Goal: Information Seeking & Learning: Check status

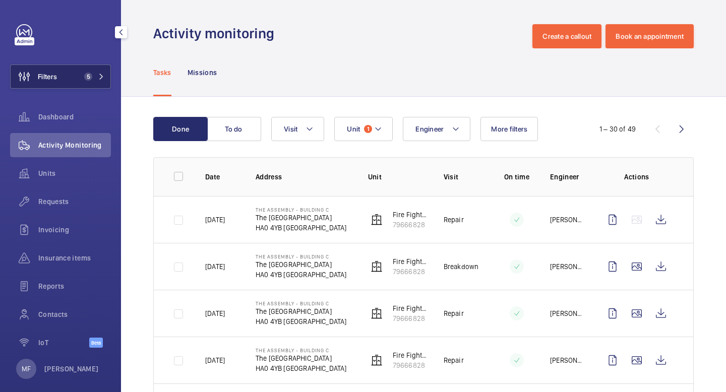
click at [98, 81] on button "Filters 5" at bounding box center [60, 77] width 101 height 24
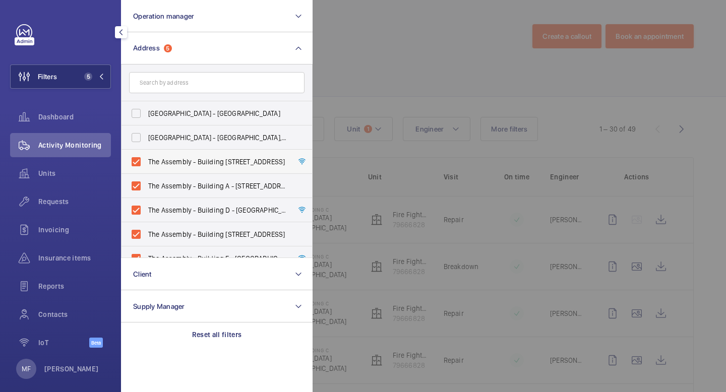
click at [138, 166] on label "The Assembly - Building [STREET_ADDRESS]" at bounding box center [208, 162] width 175 height 24
click at [138, 166] on input "The Assembly - Building [STREET_ADDRESS]" at bounding box center [136, 162] width 20 height 20
checkbox input "false"
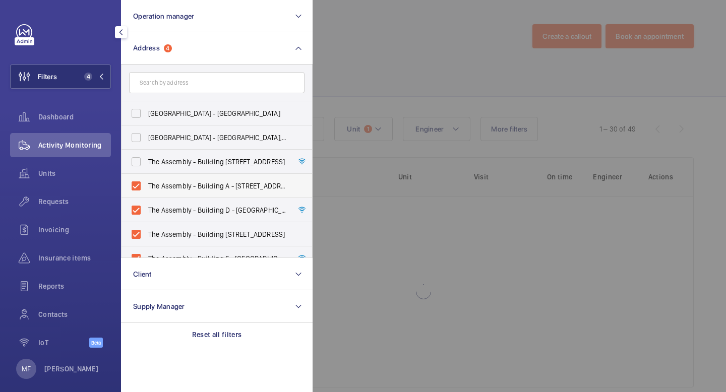
click at [138, 192] on label "The Assembly - Building A - [STREET_ADDRESS]" at bounding box center [208, 186] width 175 height 24
click at [138, 192] on input "The Assembly - Building A - [STREET_ADDRESS]" at bounding box center [136, 186] width 20 height 20
checkbox input "false"
click at [138, 214] on label "The Assembly - Building D - [GEOGRAPHIC_DATA][STREET_ADDRESS]" at bounding box center [208, 210] width 175 height 24
click at [138, 214] on input "The Assembly - Building D - [GEOGRAPHIC_DATA][STREET_ADDRESS]" at bounding box center [136, 210] width 20 height 20
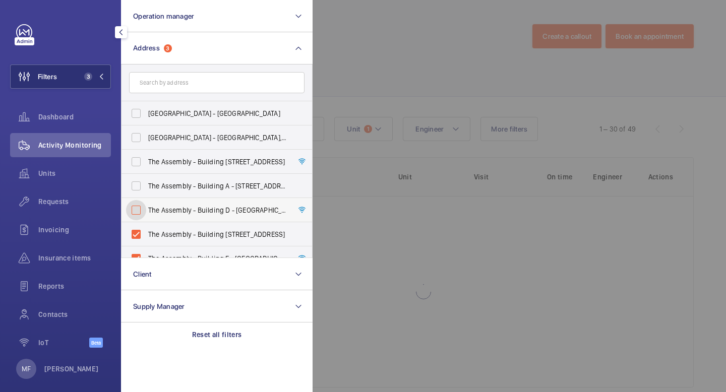
checkbox input "false"
click at [139, 241] on label "The Assembly - Building [STREET_ADDRESS]" at bounding box center [208, 234] width 175 height 24
click at [139, 241] on input "The Assembly - Building [STREET_ADDRESS]" at bounding box center [136, 234] width 20 height 20
checkbox input "false"
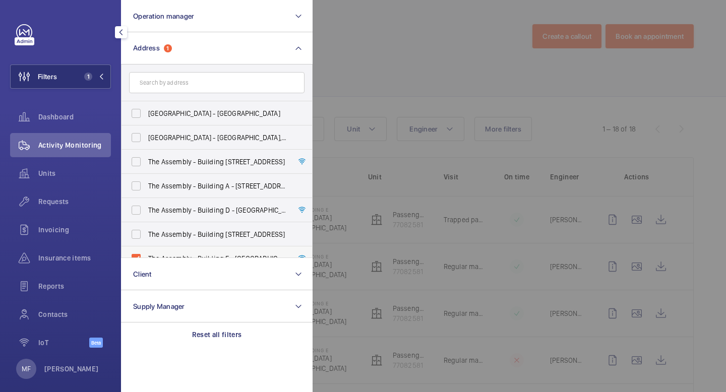
click at [140, 254] on label "The Assembly - Building E - [GEOGRAPHIC_DATA][STREET_ADDRESS]" at bounding box center [208, 258] width 175 height 24
click at [140, 254] on input "The Assembly - Building E - [GEOGRAPHIC_DATA][STREET_ADDRESS]" at bounding box center [136, 258] width 20 height 20
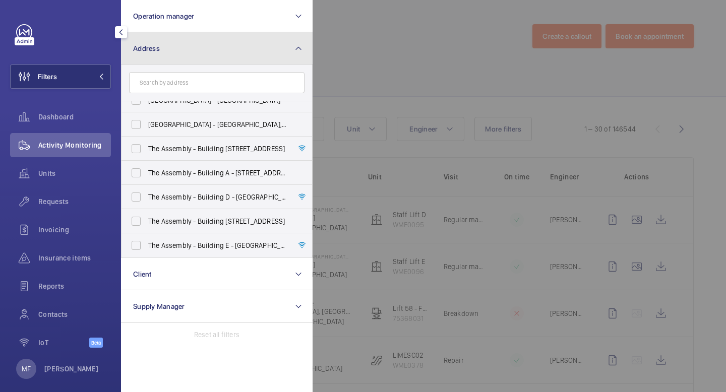
click at [292, 50] on button "Address" at bounding box center [216, 48] width 191 height 32
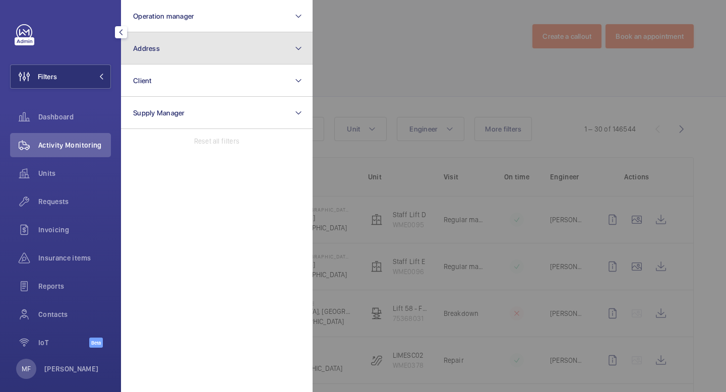
click at [298, 47] on mat-icon at bounding box center [298, 48] width 8 height 12
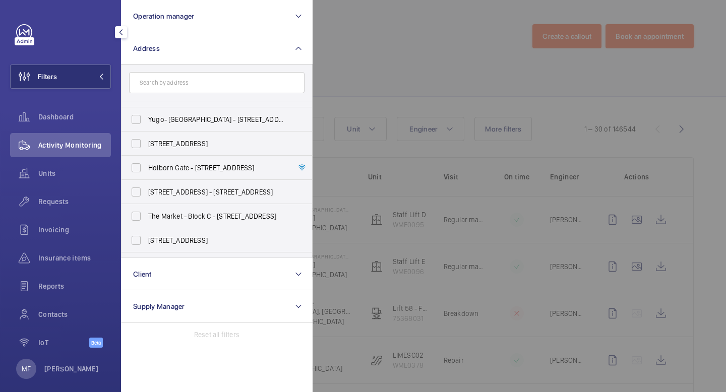
scroll to position [0, 0]
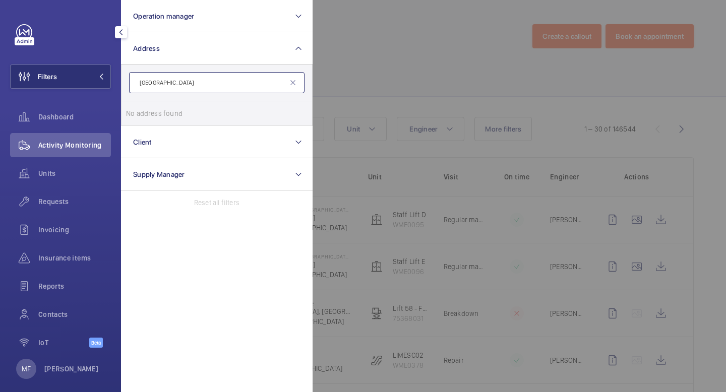
click at [195, 80] on input "[GEOGRAPHIC_DATA]" at bounding box center [216, 82] width 175 height 21
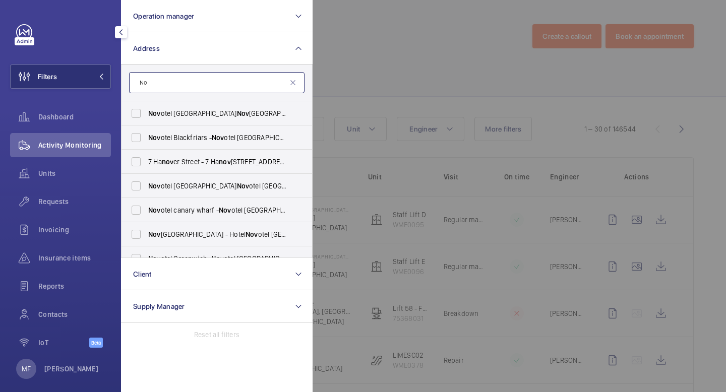
type input "N"
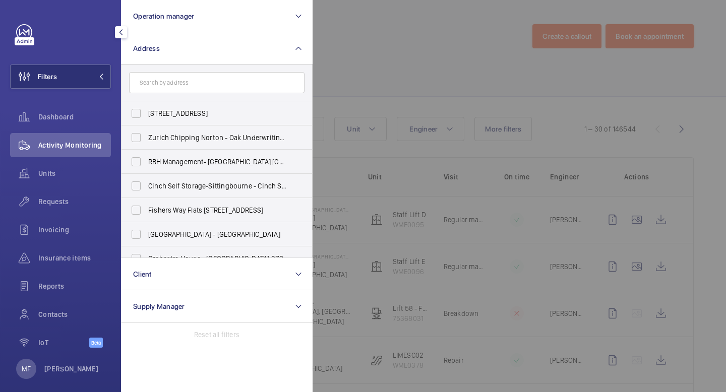
click at [124, 37] on button "button" at bounding box center [121, 32] width 12 height 12
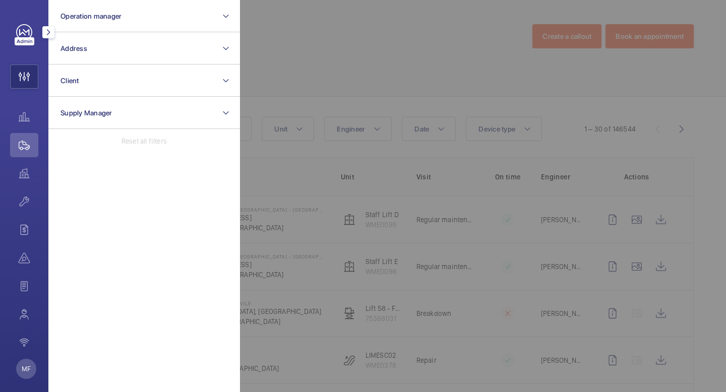
click at [51, 34] on mat-icon "button" at bounding box center [48, 32] width 12 height 8
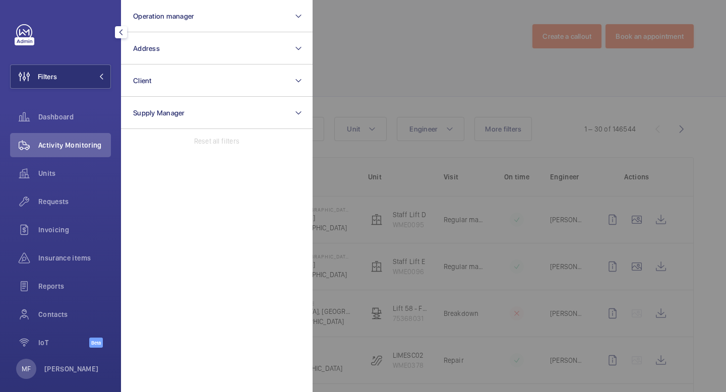
click at [55, 12] on div "Filters Operation manager Address Client Supply Manager Reset all filters Dashb…" at bounding box center [60, 196] width 121 height 392
click at [116, 32] on mat-icon "button" at bounding box center [121, 32] width 12 height 8
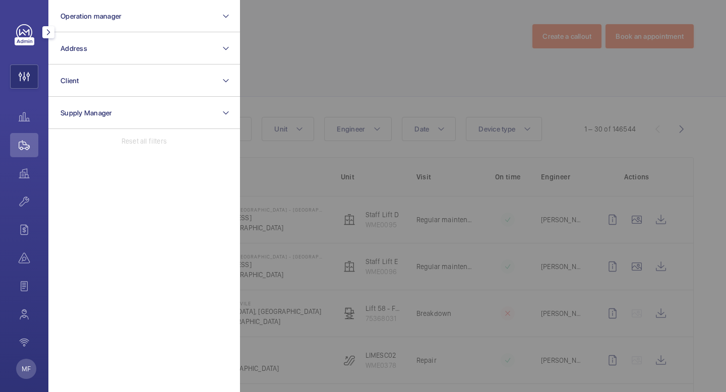
click at [47, 31] on mat-icon "button" at bounding box center [48, 32] width 12 height 8
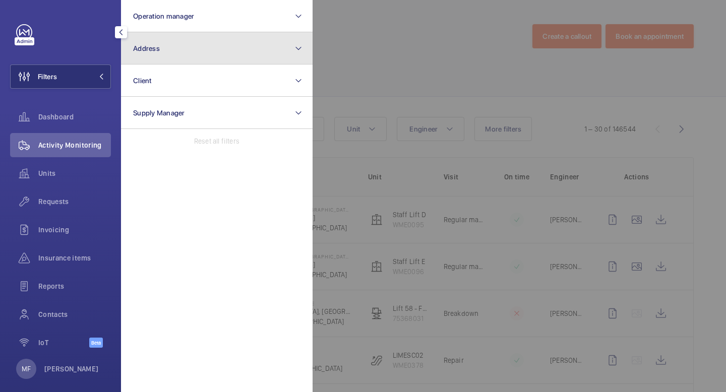
click at [224, 54] on button "Address" at bounding box center [216, 48] width 191 height 32
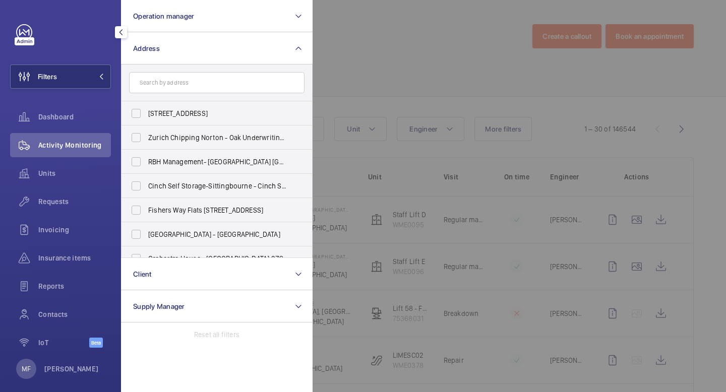
click at [207, 89] on input "text" at bounding box center [216, 82] width 175 height 21
type input "nov"
click at [249, 187] on span "Nov" at bounding box center [243, 186] width 13 height 8
click at [146, 187] on input "Nov otel [GEOGRAPHIC_DATA] - Hotel Nov otel [GEOGRAPHIC_DATA]" at bounding box center [136, 186] width 20 height 20
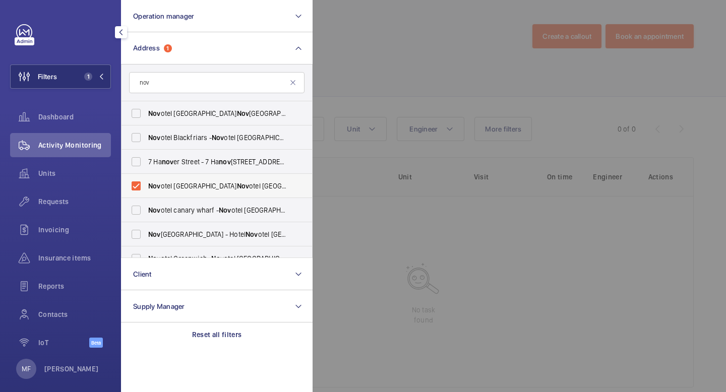
click at [249, 183] on span "Nov" at bounding box center [243, 186] width 13 height 8
click at [146, 183] on input "Nov otel [GEOGRAPHIC_DATA] - Hotel Nov otel [GEOGRAPHIC_DATA]" at bounding box center [136, 186] width 20 height 20
checkbox input "false"
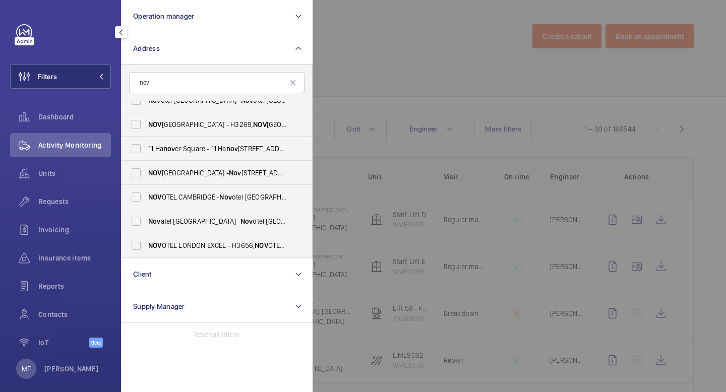
scroll to position [544, 0]
click at [140, 123] on label "[GEOGRAPHIC_DATA] - H3269, [GEOGRAPHIC_DATA], [STREET_ADDRESS]" at bounding box center [208, 125] width 175 height 24
click at [140, 123] on input "[GEOGRAPHIC_DATA] - H3269, [GEOGRAPHIC_DATA], [STREET_ADDRESS]" at bounding box center [136, 125] width 20 height 20
checkbox input "true"
click at [105, 78] on button "Filters 1" at bounding box center [60, 77] width 101 height 24
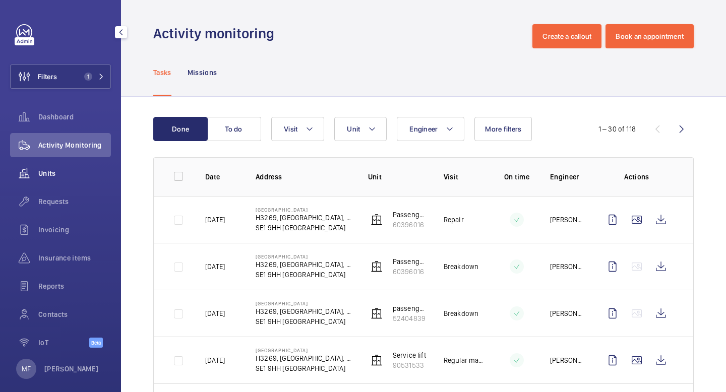
click at [55, 167] on div "Units" at bounding box center [60, 173] width 101 height 24
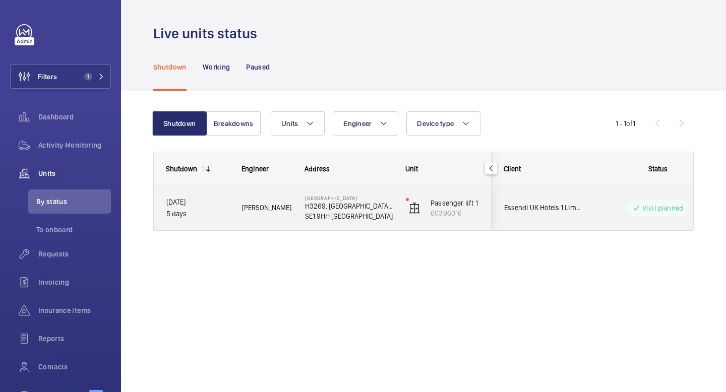
click at [633, 213] on mat-icon at bounding box center [636, 208] width 8 height 12
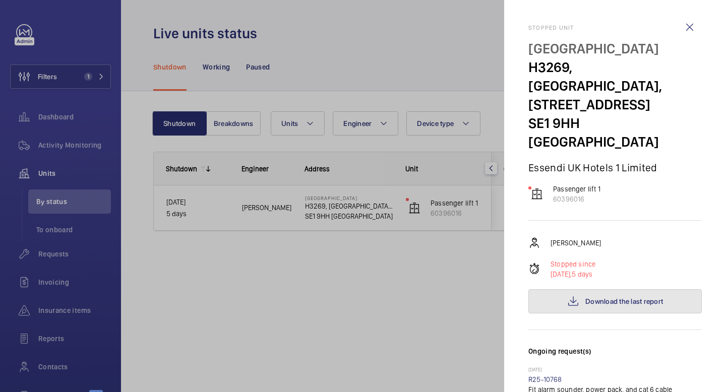
click at [585, 300] on span "Download the last report" at bounding box center [624, 301] width 78 height 8
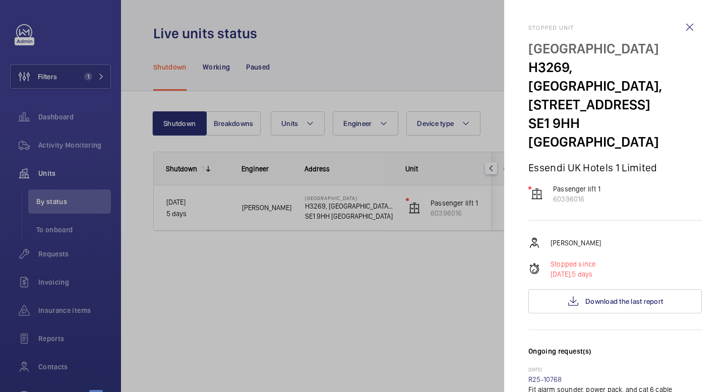
click at [78, 137] on div at bounding box center [363, 196] width 726 height 392
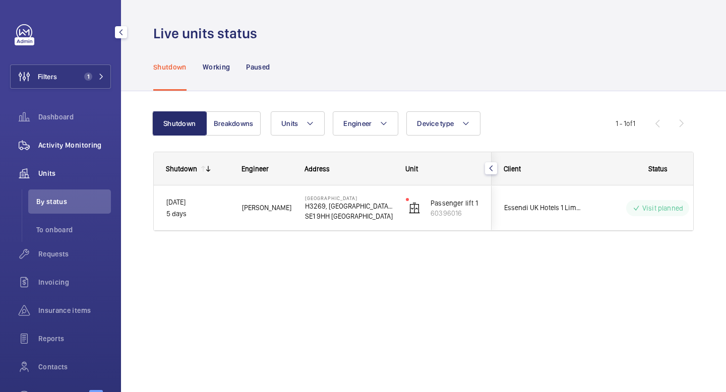
click at [76, 146] on span "Activity Monitoring" at bounding box center [74, 145] width 73 height 10
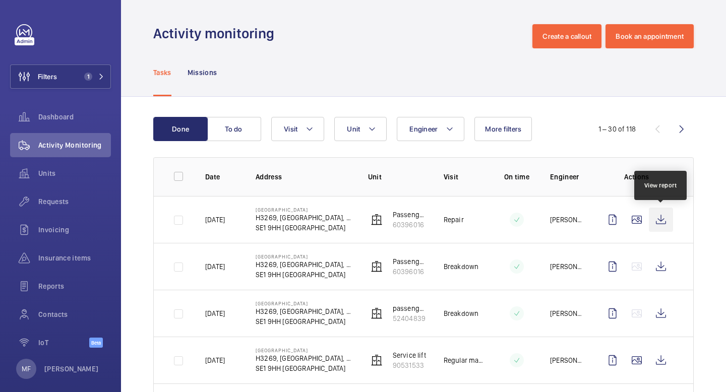
click at [666, 223] on wm-front-icon-button at bounding box center [661, 220] width 24 height 24
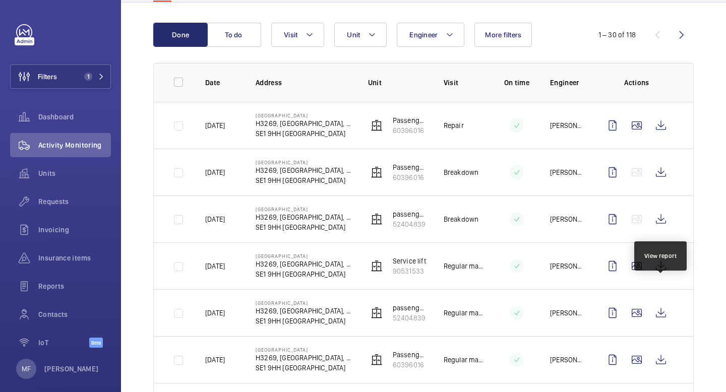
scroll to position [92, 0]
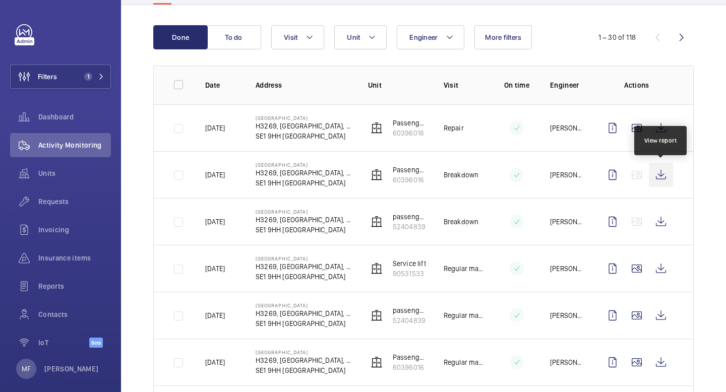
click at [662, 176] on wm-front-icon-button at bounding box center [661, 175] width 24 height 24
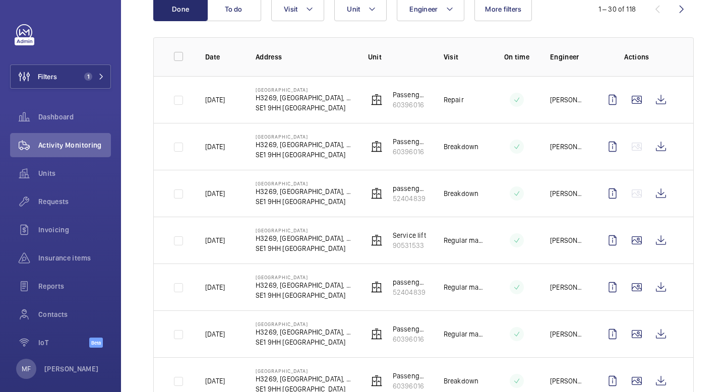
scroll to position [120, 0]
click at [68, 199] on span "Requests" at bounding box center [74, 202] width 73 height 10
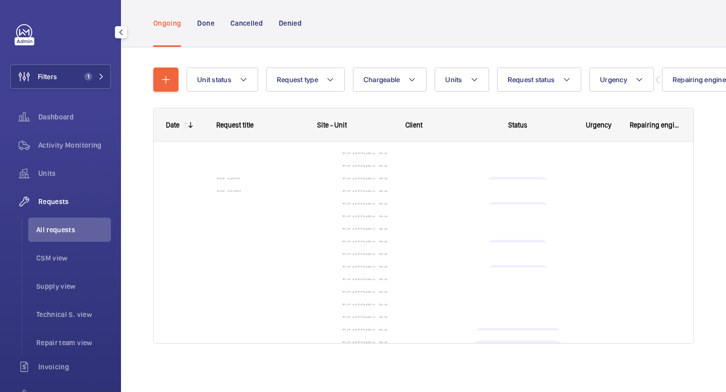
scroll to position [62, 0]
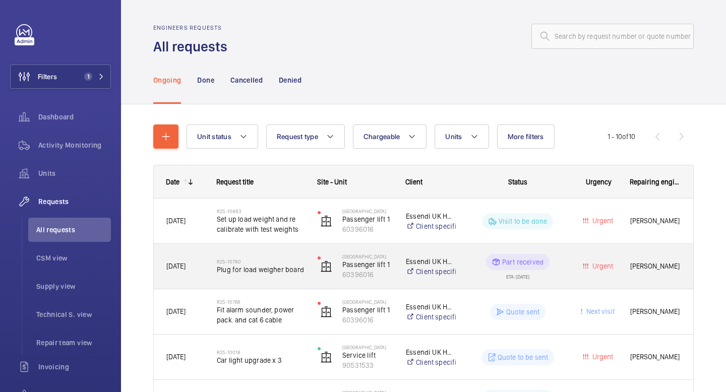
click at [652, 280] on div "[PERSON_NAME]" at bounding box center [655, 266] width 75 height 32
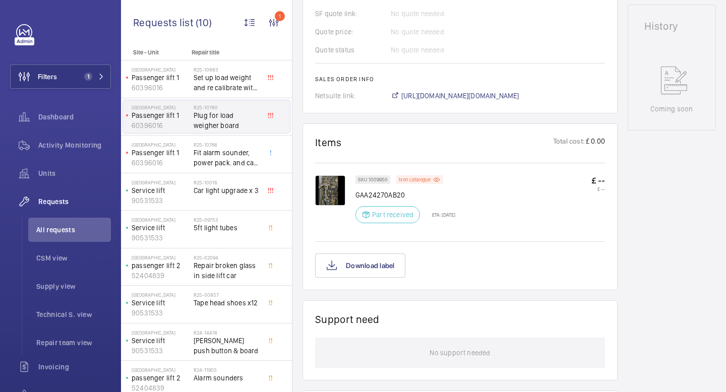
scroll to position [482, 0]
click at [326, 183] on img at bounding box center [330, 188] width 30 height 30
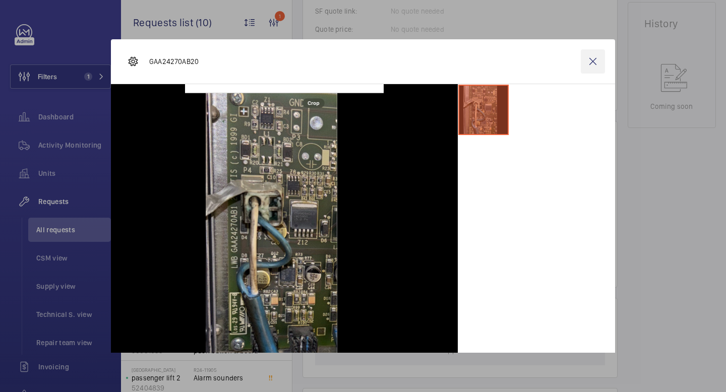
click at [594, 62] on wm-front-icon-button at bounding box center [593, 61] width 24 height 24
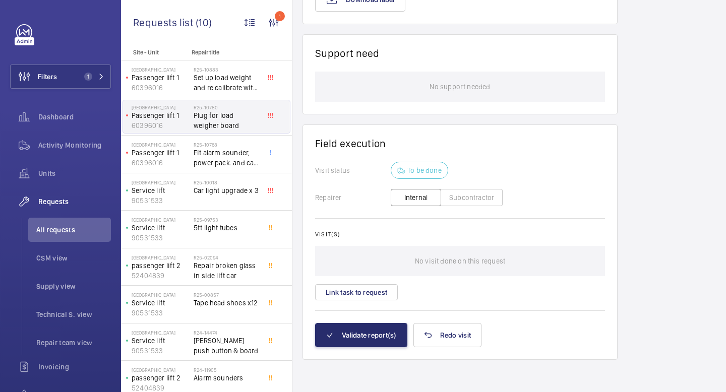
scroll to position [0, 0]
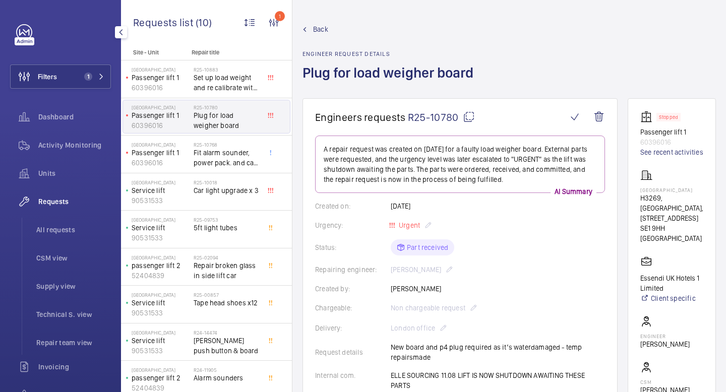
click at [122, 39] on div at bounding box center [121, 32] width 20 height 20
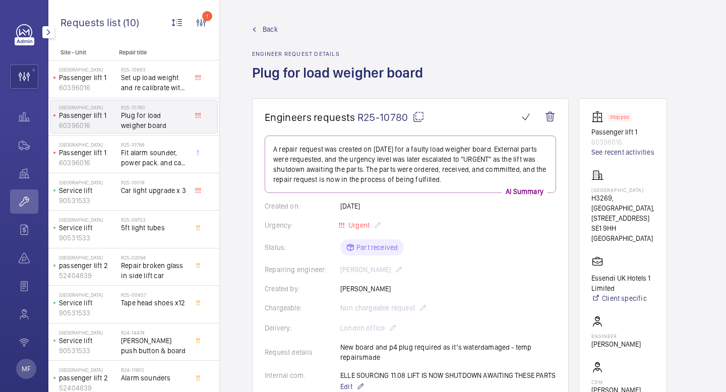
click at [48, 35] on mat-icon "button" at bounding box center [48, 32] width 12 height 8
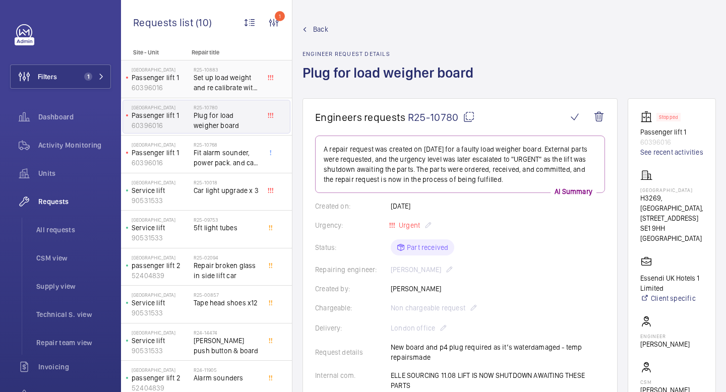
click at [229, 80] on span "Set up load weight and re calibrate with test weights" at bounding box center [227, 83] width 67 height 20
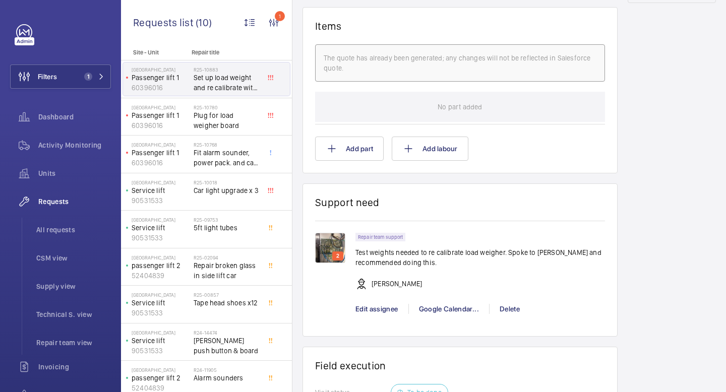
scroll to position [627, 0]
click at [329, 249] on img at bounding box center [330, 246] width 30 height 30
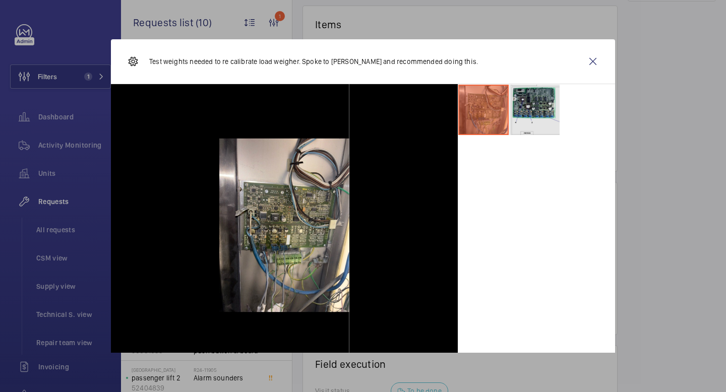
click at [542, 100] on li at bounding box center [534, 110] width 50 height 50
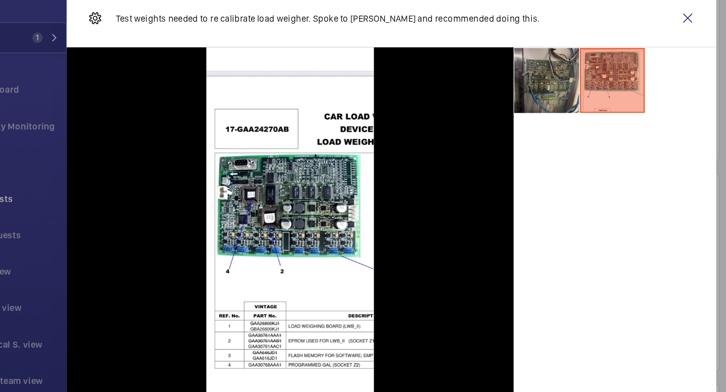
click at [486, 118] on li at bounding box center [483, 110] width 50 height 50
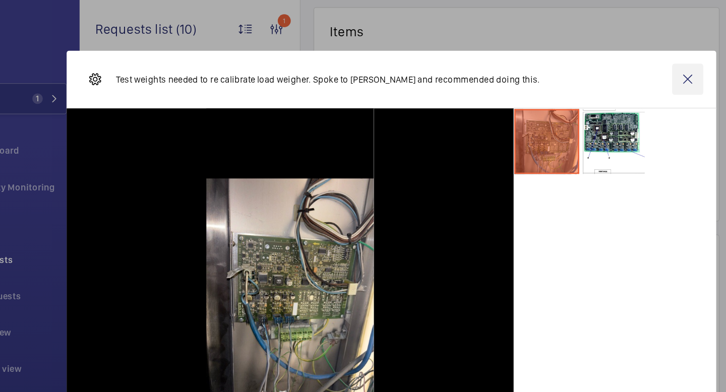
click at [595, 65] on wm-front-icon-button at bounding box center [593, 61] width 24 height 24
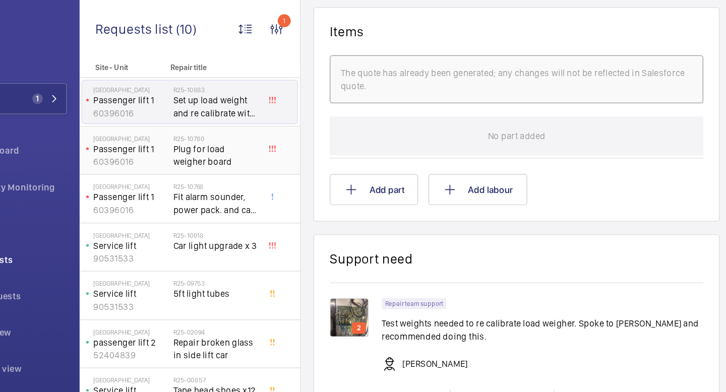
click at [236, 117] on span "Plug for load weigher board" at bounding box center [227, 120] width 67 height 20
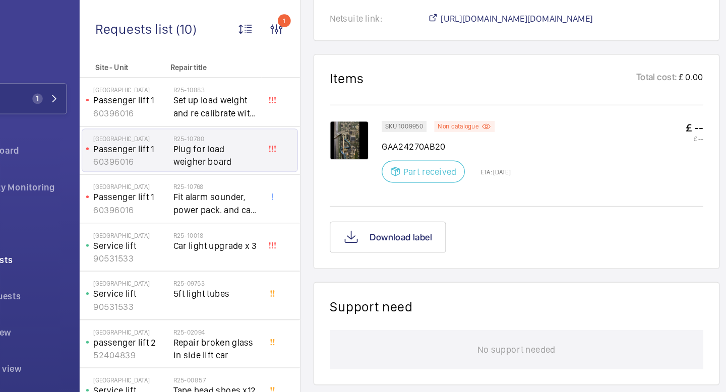
scroll to position [563, 0]
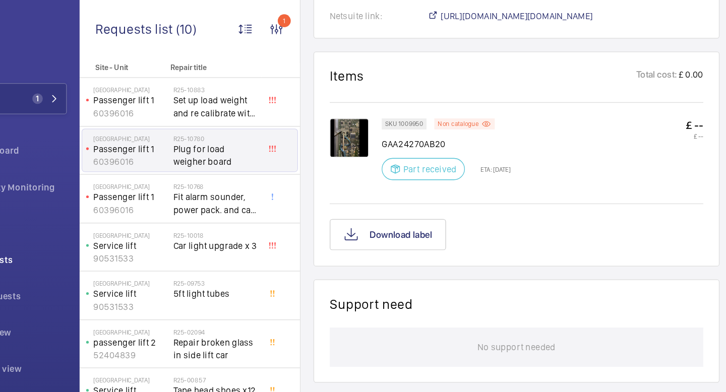
click at [323, 107] on img at bounding box center [330, 107] width 30 height 30
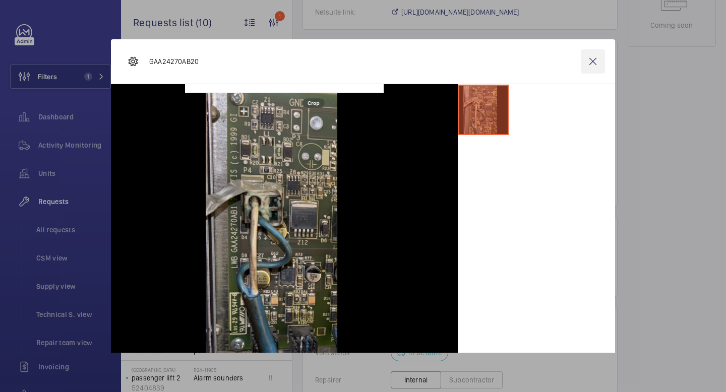
click at [592, 65] on wm-front-icon-button at bounding box center [593, 61] width 24 height 24
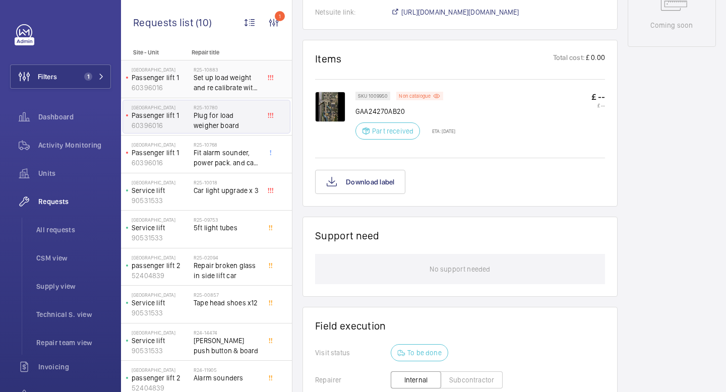
click at [211, 84] on span "Set up load weight and re calibrate with test weights" at bounding box center [227, 83] width 67 height 20
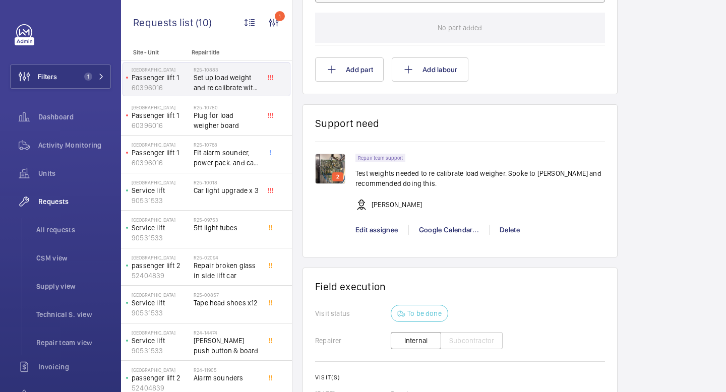
scroll to position [713, 0]
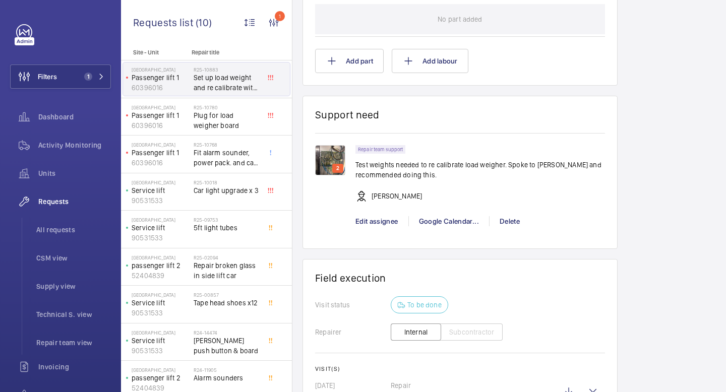
click at [323, 155] on img at bounding box center [330, 160] width 30 height 30
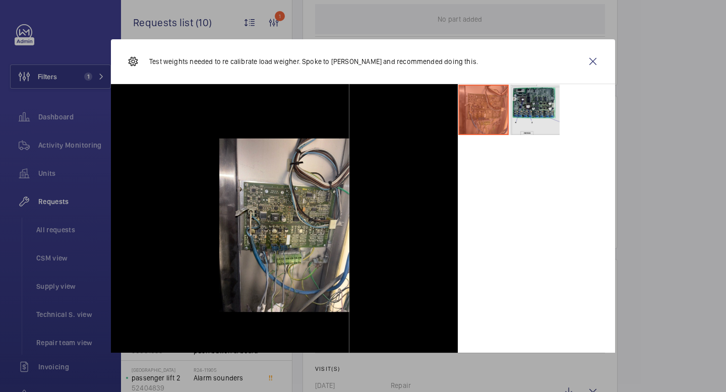
click at [532, 94] on li at bounding box center [534, 110] width 50 height 50
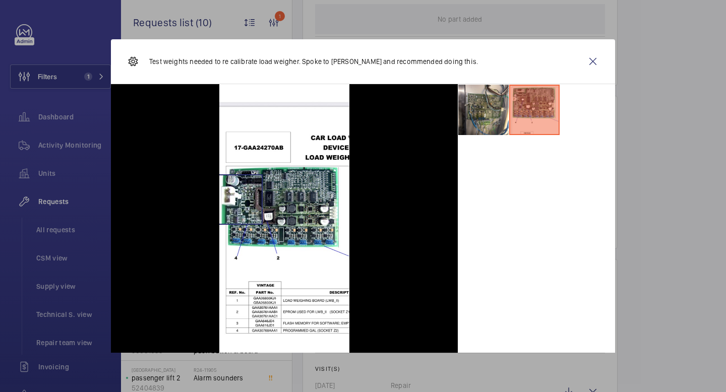
click at [237, 200] on img at bounding box center [284, 225] width 131 height 282
